Goal: Information Seeking & Learning: Learn about a topic

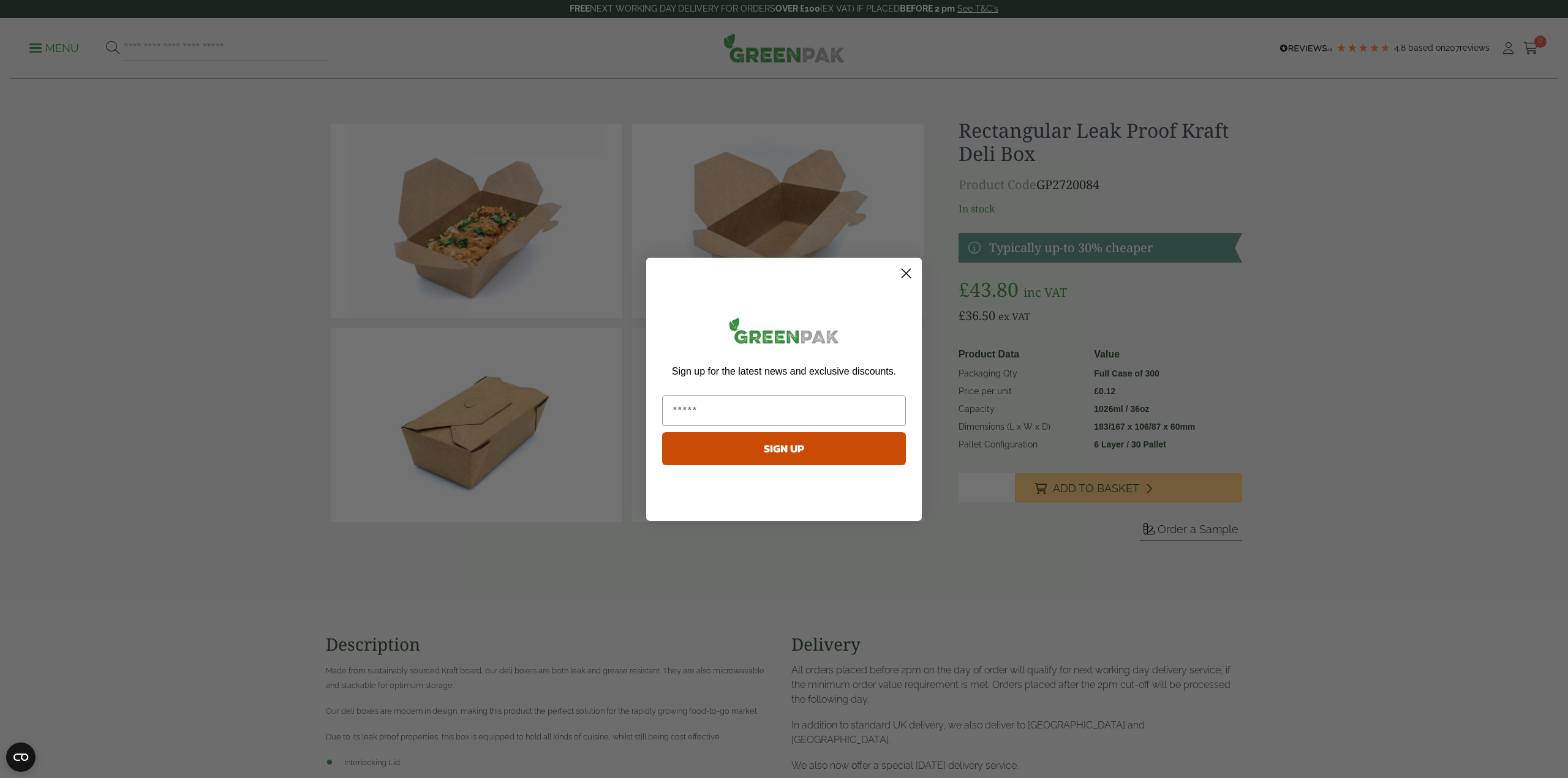
click at [900, 280] on circle "Close dialog" at bounding box center [907, 273] width 20 height 20
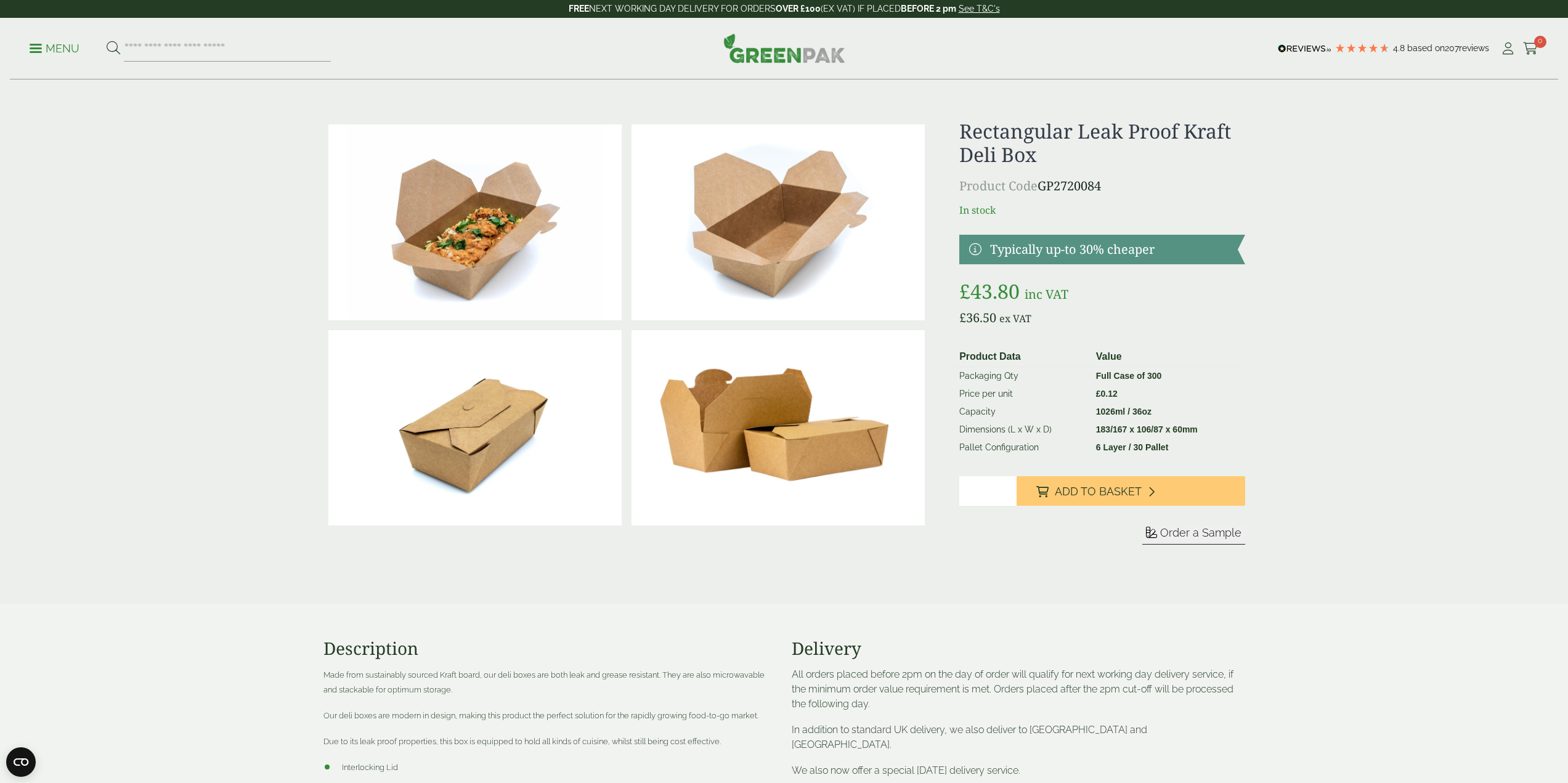
drag, startPoint x: 1107, startPoint y: 188, endPoint x: 1042, endPoint y: 192, distance: 65.1
click at [1042, 192] on p "Product Code GP2720084" at bounding box center [1102, 186] width 286 height 18
click at [1076, 189] on p "Product Code GP2720084" at bounding box center [1102, 186] width 286 height 18
drag, startPoint x: 1076, startPoint y: 189, endPoint x: 1109, endPoint y: 168, distance: 39.1
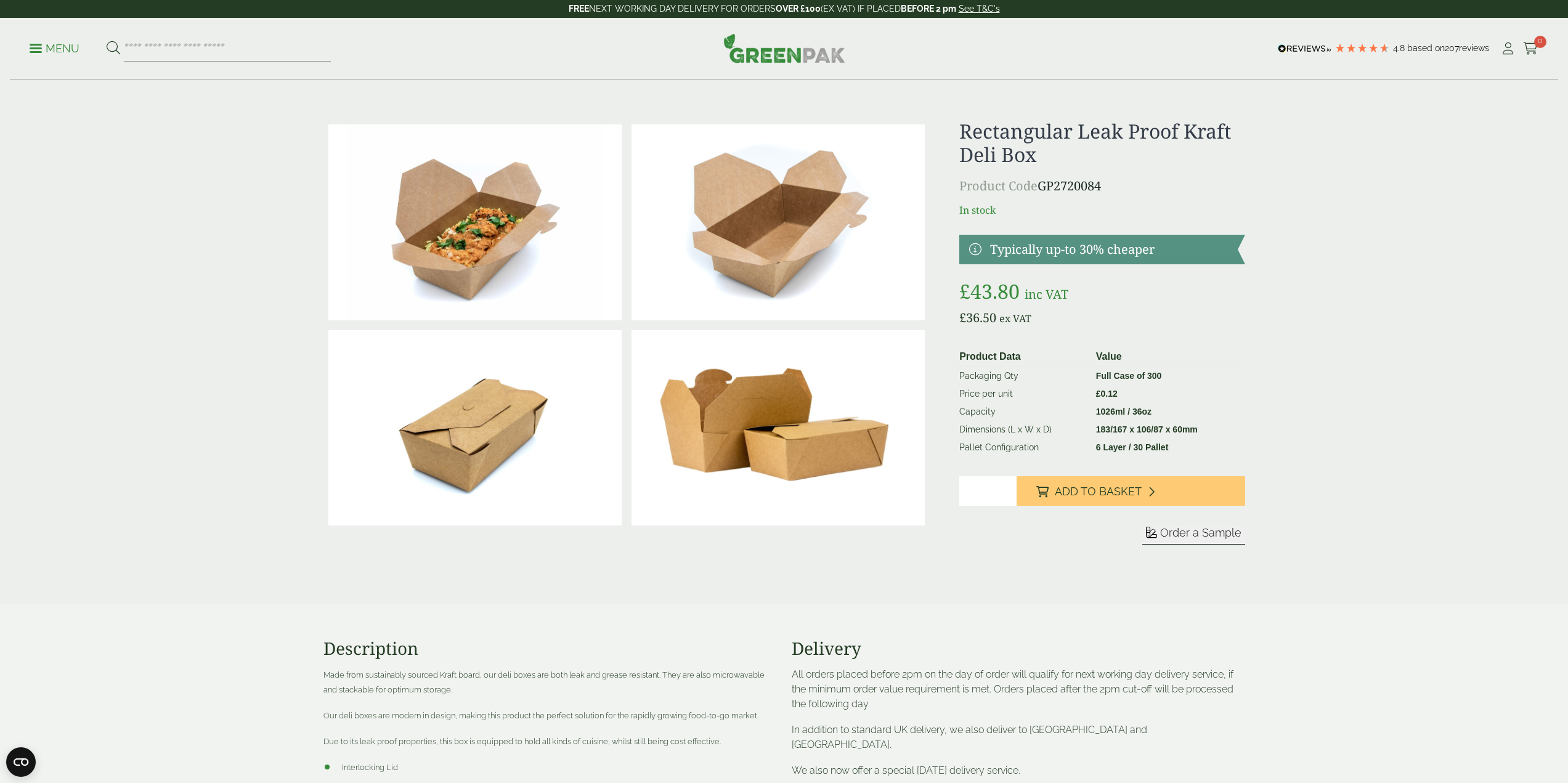
click at [1109, 168] on div "Rectangular Leak Proof Kraft Deli Box Product Code GP2720084 In stock Typically…" at bounding box center [1102, 346] width 286 height 455
click at [1087, 168] on div "Rectangular Leak Proof Kraft Deli Box Product Code GP2720084 In stock Typically…" at bounding box center [1102, 346] width 286 height 455
click at [1042, 157] on h1 "Rectangular Leak Proof Kraft Deli Box" at bounding box center [1102, 143] width 286 height 47
drag, startPoint x: 1047, startPoint y: 157, endPoint x: 983, endPoint y: 135, distance: 67.7
click at [983, 135] on h1 "Rectangular Leak Proof Kraft Deli Box" at bounding box center [1102, 143] width 286 height 47
